Goal: Information Seeking & Learning: Learn about a topic

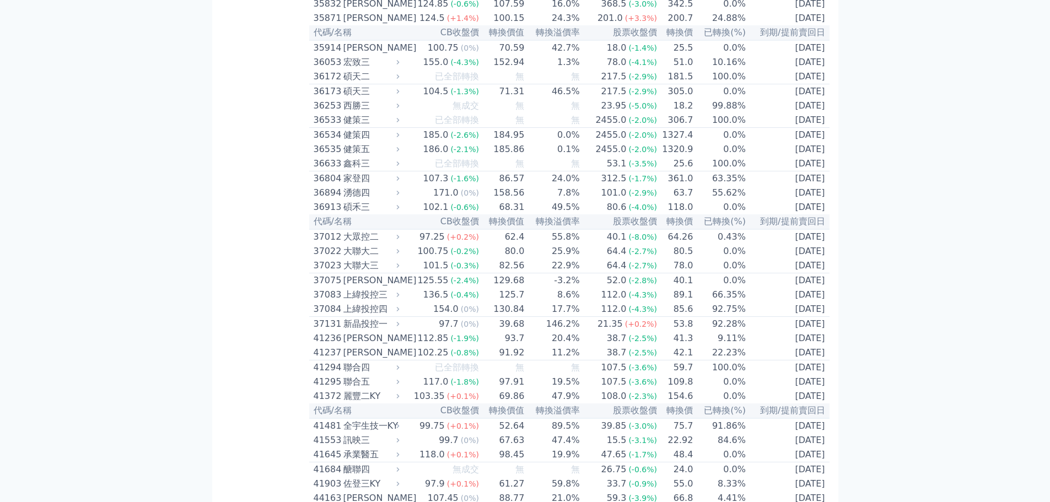
scroll to position [2526, 0]
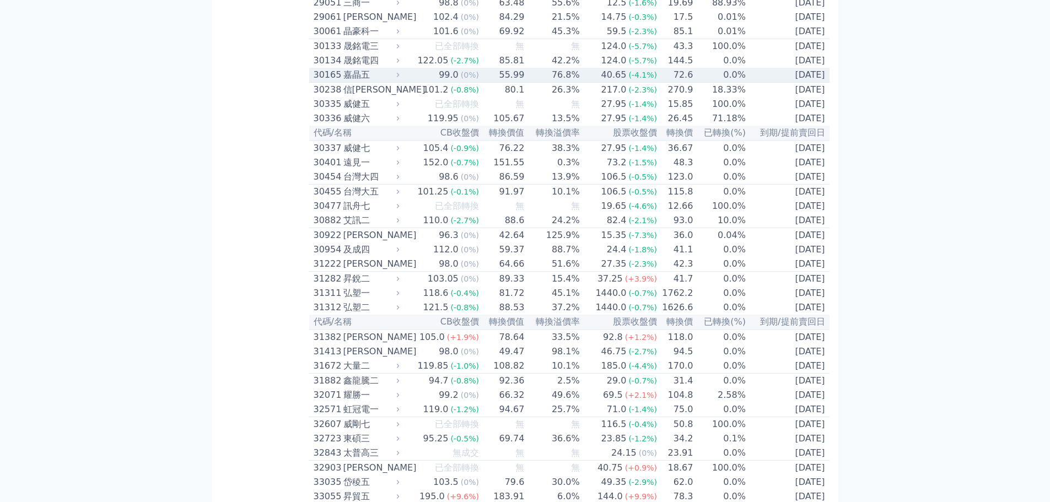
scroll to position [1479, 0]
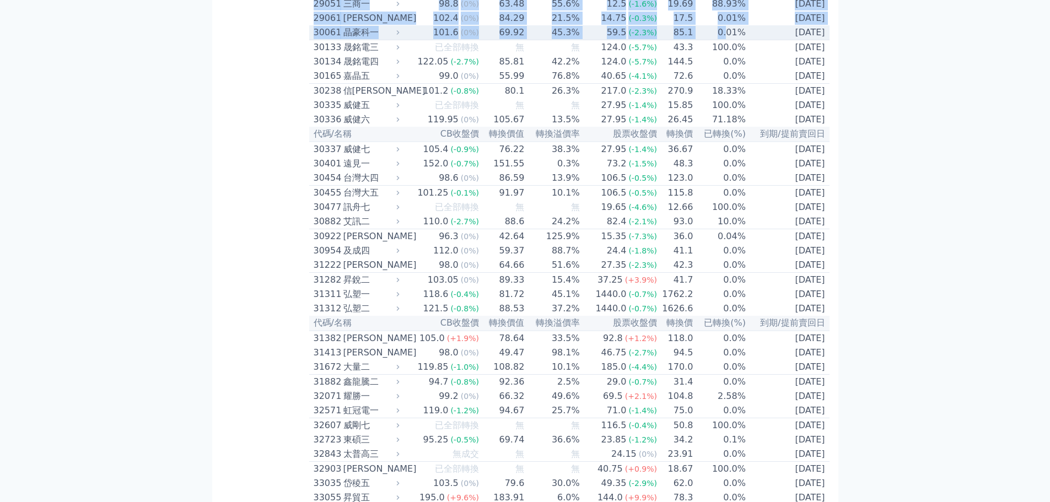
drag, startPoint x: 891, startPoint y: 139, endPoint x: 725, endPoint y: 137, distance: 166.0
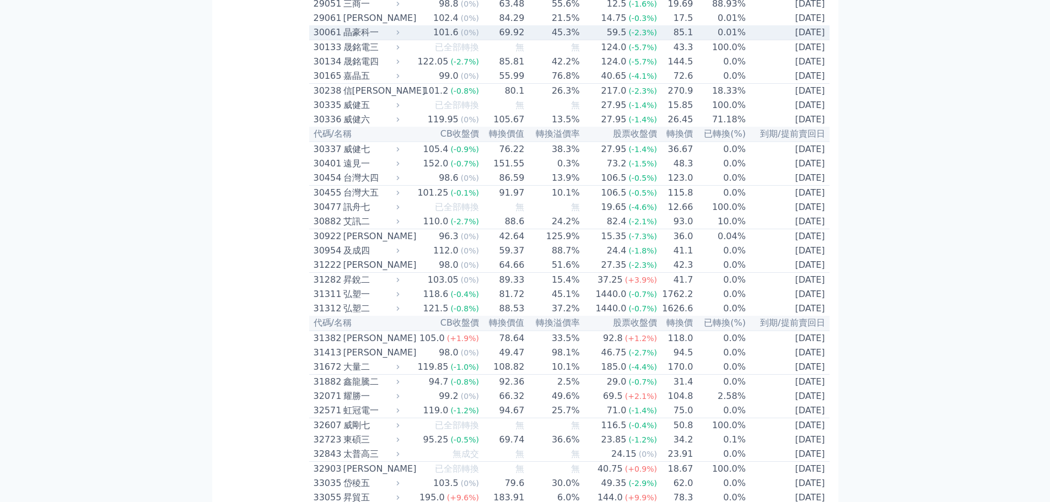
click at [355, 39] on div "晶豪科一" at bounding box center [371, 32] width 54 height 13
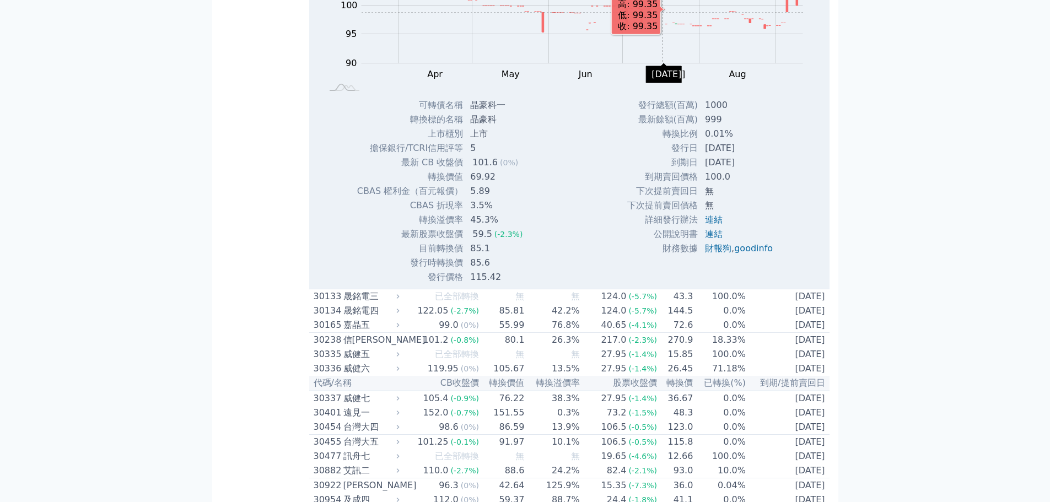
scroll to position [1589, 0]
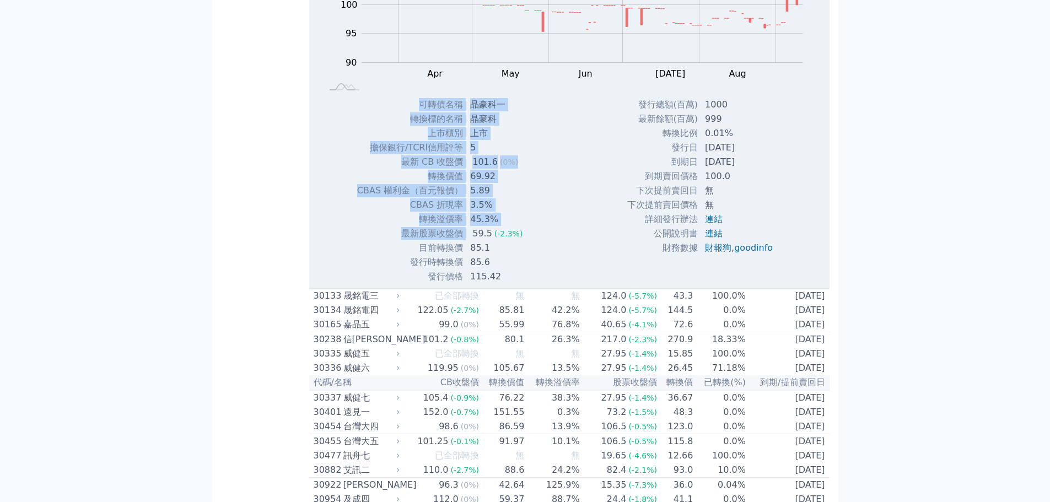
drag, startPoint x: 468, startPoint y: 343, endPoint x: 544, endPoint y: 341, distance: 75.6
click at [544, 284] on div "Zoom Out 104 90 92 94 115 110 100 105 95 85 80 L Mar Apr May Jun Jul Aug Sep Oc…" at bounding box center [569, 107] width 521 height 354
click at [563, 284] on div "Zoom Out 104 90 92 94 115 110 100 105 95 85 80 L Mar Apr May Jun Jul Aug Sep Oc…" at bounding box center [569, 107] width 521 height 354
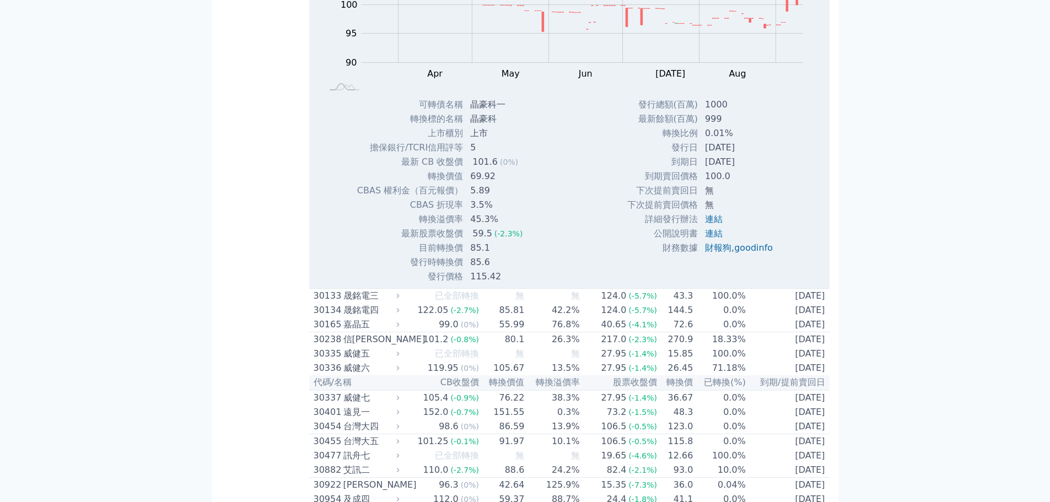
drag, startPoint x: 693, startPoint y: 255, endPoint x: 748, endPoint y: 254, distance: 55.1
click at [748, 155] on tr "發行日 2023-10-27" at bounding box center [704, 148] width 155 height 14
click at [748, 155] on td "[DATE]" at bounding box center [740, 148] width 83 height 14
drag, startPoint x: 707, startPoint y: 272, endPoint x: 807, endPoint y: 270, distance: 100.4
click at [807, 270] on div "Zoom Out 104 90 92 94 115 110 100 105 95 85 80 L Mar Apr May Jun Jul Aug Sep Oc…" at bounding box center [569, 107] width 521 height 354
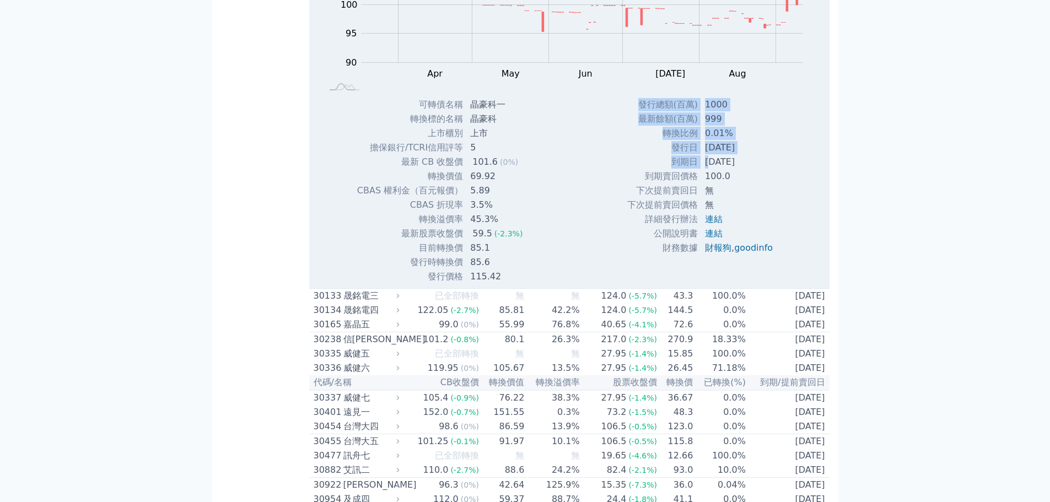
click at [807, 270] on div "Zoom Out 104 90 92 94 115 110 100 105 95 85 80 L Mar Apr May Jun Jul Aug Sep Oc…" at bounding box center [569, 107] width 521 height 354
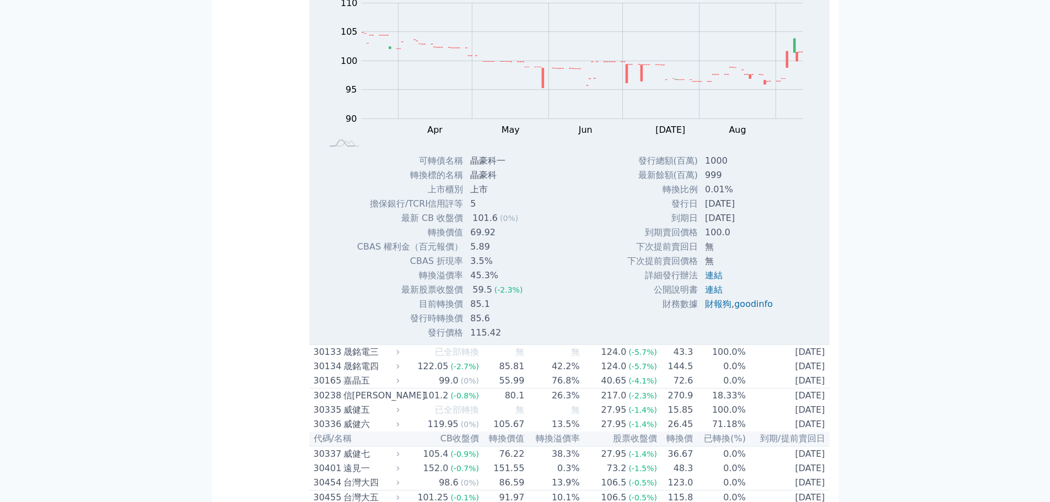
scroll to position [1533, 0]
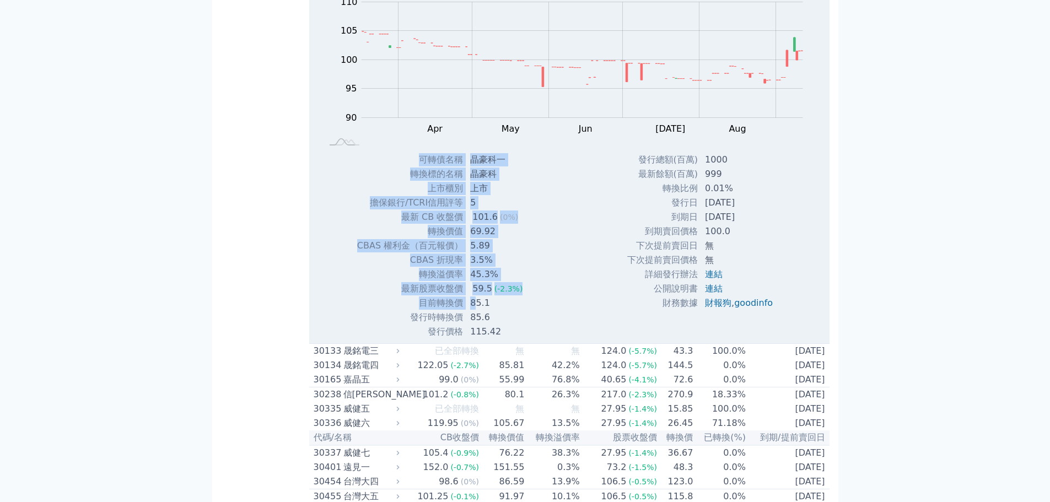
drag, startPoint x: 472, startPoint y: 411, endPoint x: 537, endPoint y: 411, distance: 64.5
click at [537, 339] on div "可轉債名稱 晶豪科一 轉換標的名稱 晶豪科 上市櫃別 上市 擔保銀行/TCRI信用評等 5 最新 CB 收盤價 101.6 (0%) 轉換價值 69.92" at bounding box center [445, 246] width 202 height 186
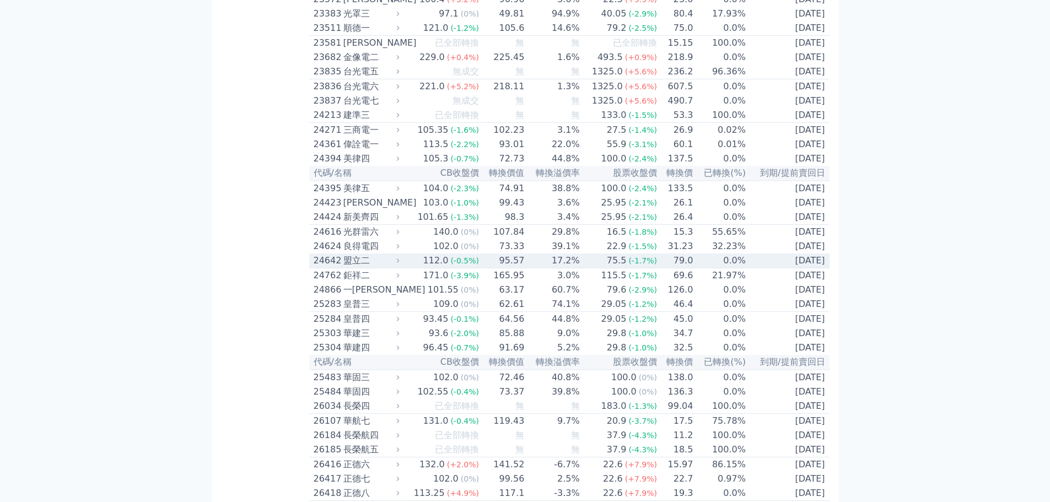
scroll to position [872, 0]
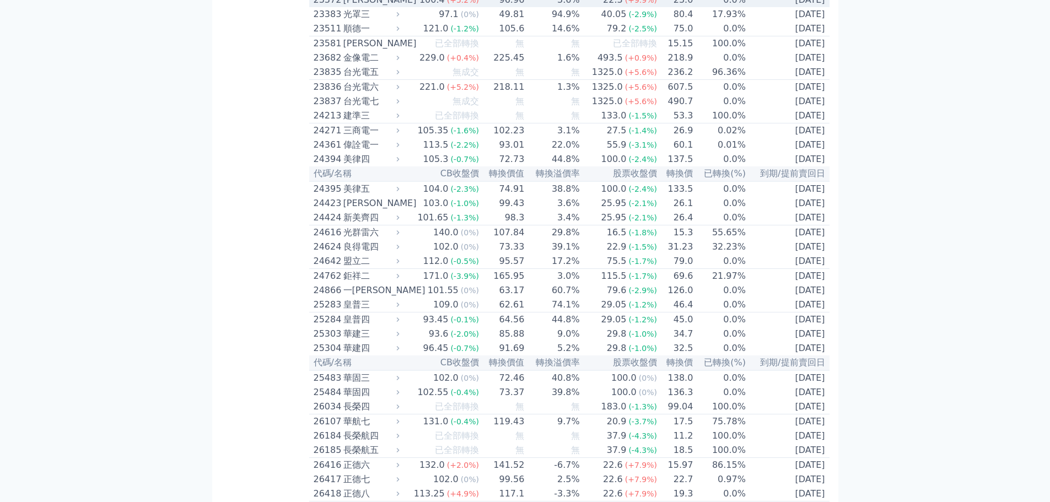
click at [382, 7] on div "[PERSON_NAME]" at bounding box center [371, -1] width 54 height 13
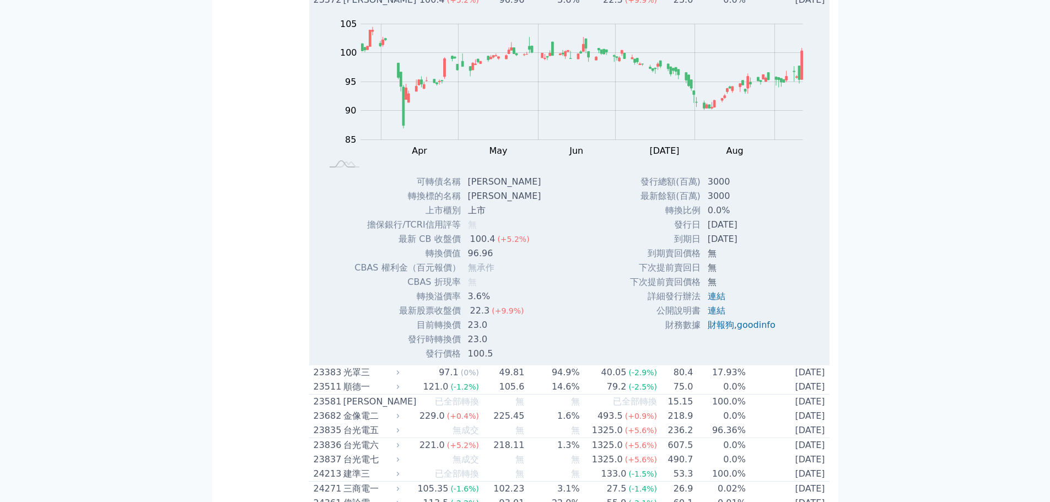
drag, startPoint x: 709, startPoint y: 285, endPoint x: 762, endPoint y: 300, distance: 55.1
click at [762, 300] on tbody "發行總額(百萬) 3000 最新餘額(百萬) 3000 轉換比例 0.0% 發行日 2025-03-24 到期日 2028-03-24 到期賣回價格 無 無 無" at bounding box center [707, 254] width 155 height 158
click at [762, 246] on td "[DATE]" at bounding box center [742, 239] width 83 height 14
drag, startPoint x: 468, startPoint y: 388, endPoint x: 503, endPoint y: 390, distance: 35.3
click at [503, 332] on td "23.0" at bounding box center [506, 325] width 89 height 14
